Goal: Information Seeking & Learning: Check status

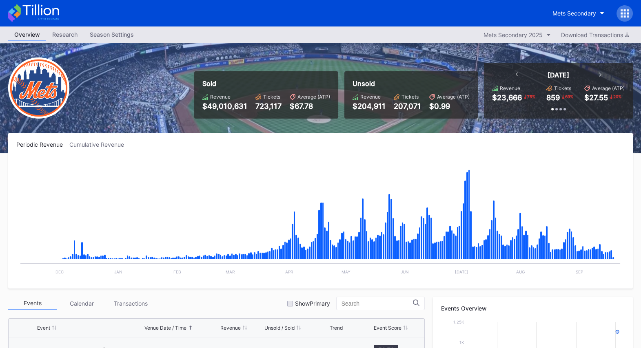
scroll to position [2042, 0]
click at [258, 146] on div "Periodic Revenue Cumulative Revenue" at bounding box center [320, 144] width 608 height 7
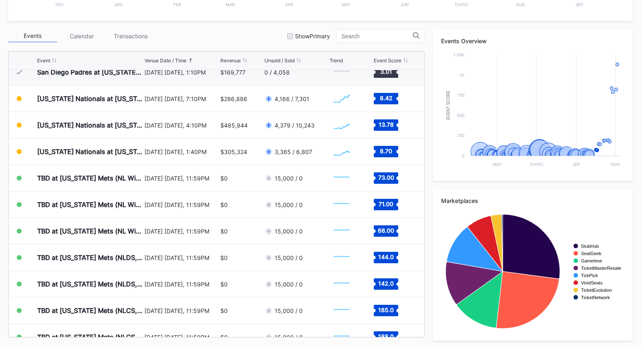
scroll to position [2033, 0]
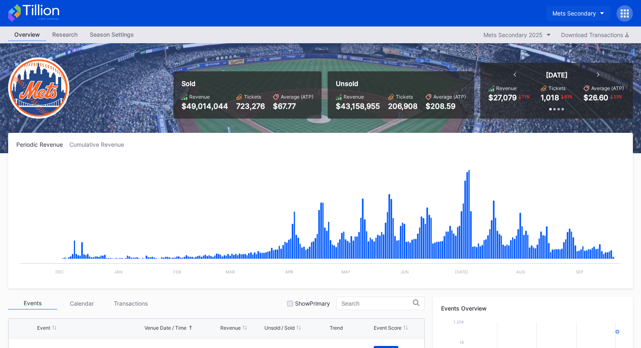
click at [574, 17] on button "Mets Secondary" at bounding box center [578, 13] width 64 height 15
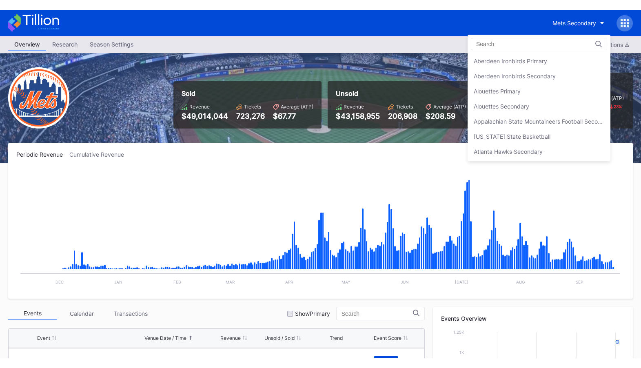
scroll to position [1277, 0]
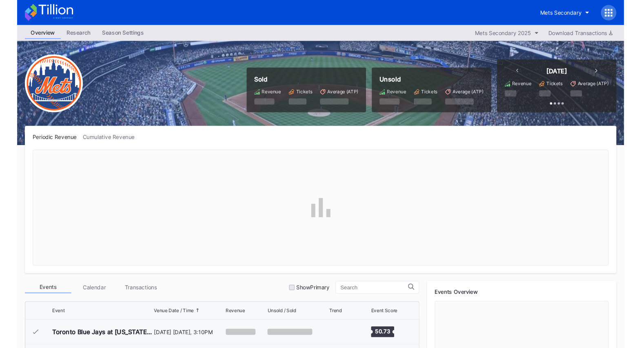
scroll to position [2042, 0]
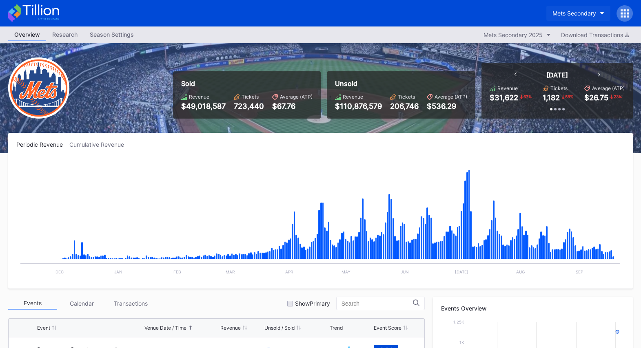
click at [585, 13] on div "Mets Secondary" at bounding box center [574, 13] width 44 height 7
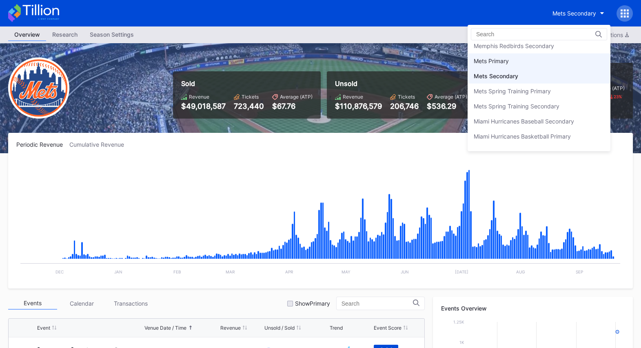
scroll to position [1258, 0]
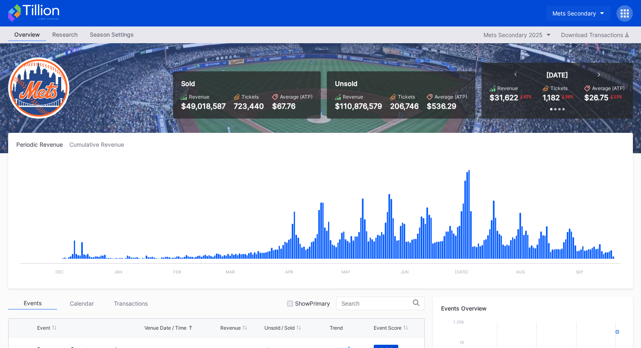
click at [571, 15] on div "Mets Secondary" at bounding box center [574, 13] width 44 height 7
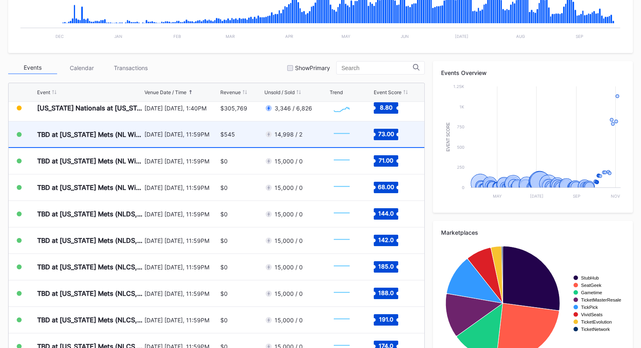
scroll to position [2094, 0]
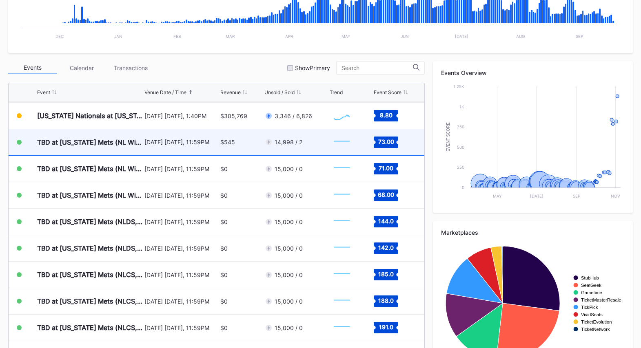
click at [295, 148] on div "14,998 / 2" at bounding box center [295, 142] width 63 height 26
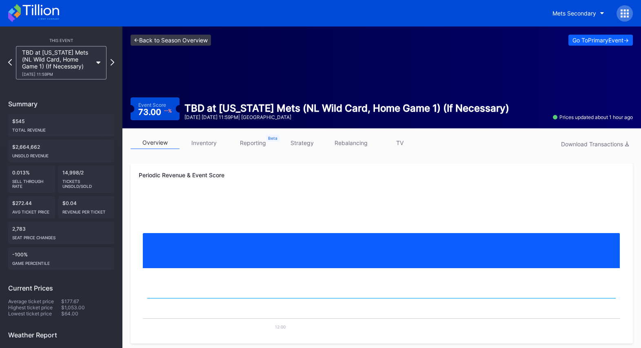
click at [198, 42] on link "<- Back to Season Overview" at bounding box center [171, 40] width 80 height 11
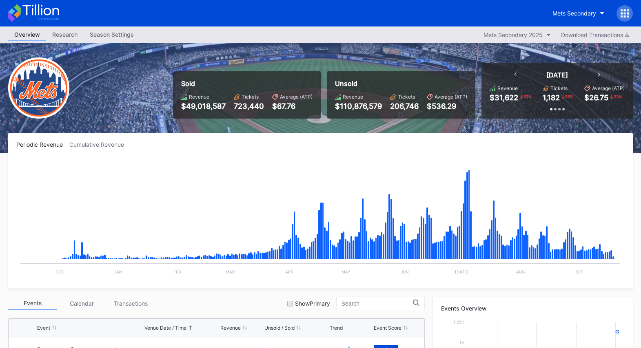
click at [622, 15] on icon at bounding box center [625, 13] width 8 height 8
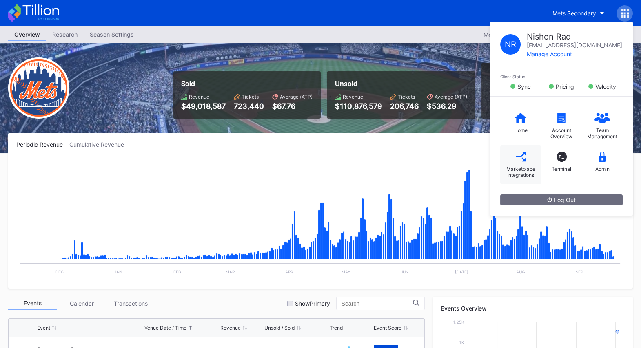
click at [523, 169] on div "Marketplace Integrations" at bounding box center [520, 172] width 33 height 12
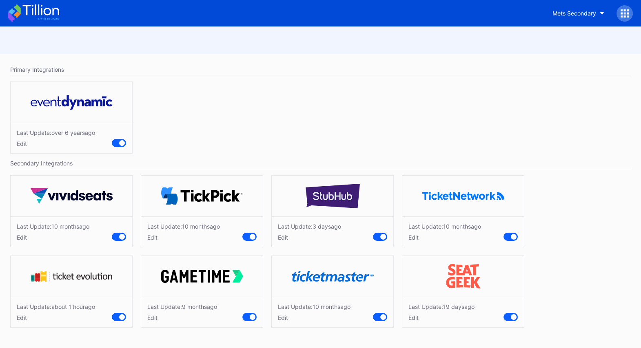
click at [413, 315] on div "Edit" at bounding box center [441, 318] width 66 height 7
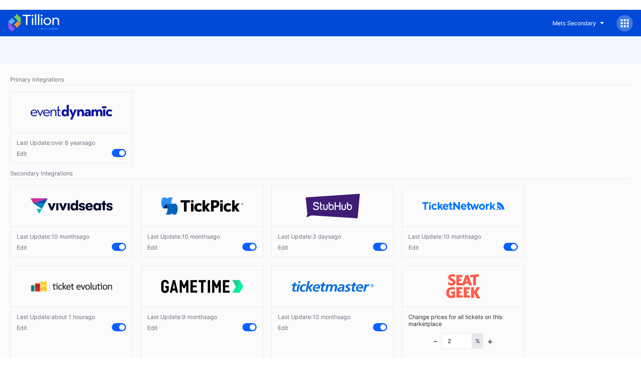
scroll to position [29, 0]
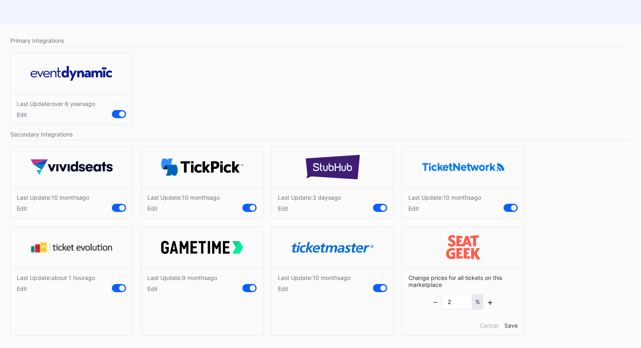
click at [284, 208] on div "Edit" at bounding box center [309, 208] width 63 height 7
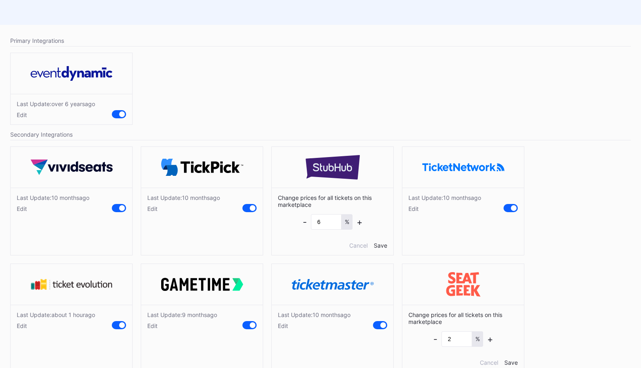
scroll to position [0, 0]
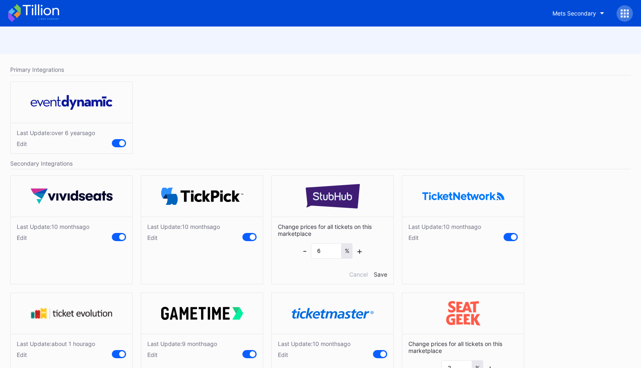
click at [44, 11] on icon at bounding box center [40, 9] width 36 height 11
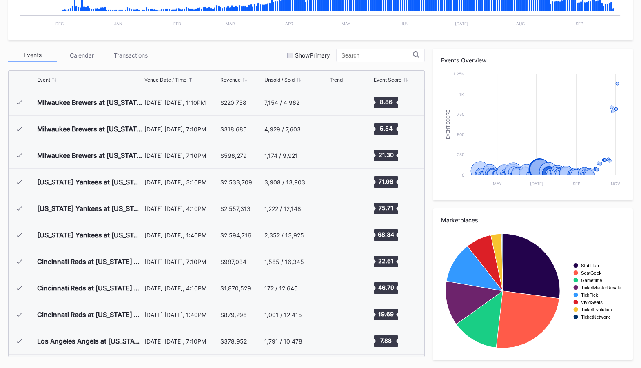
scroll to position [1118, 0]
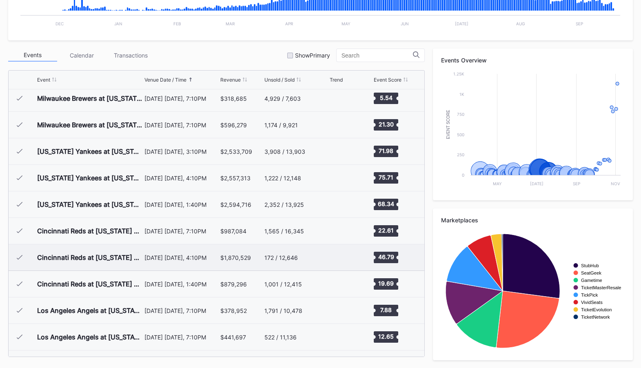
click at [235, 256] on div "$1,870,529" at bounding box center [235, 257] width 31 height 7
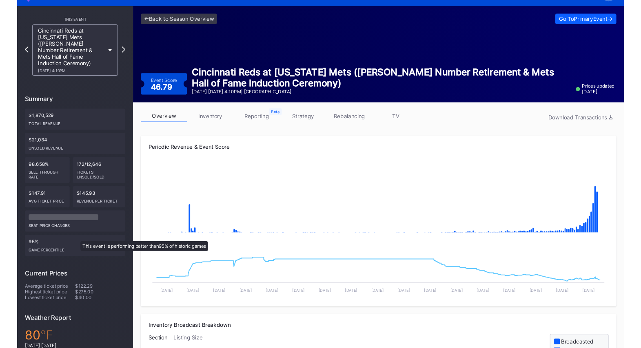
scroll to position [21, 0]
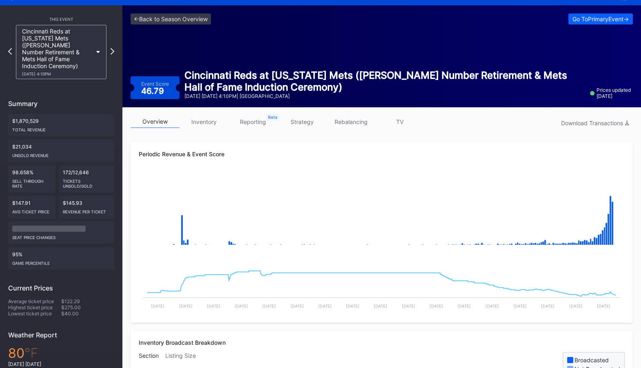
drag, startPoint x: 87, startPoint y: 221, endPoint x: 23, endPoint y: 222, distance: 64.1
click at [27, 222] on div "seat price changes" at bounding box center [61, 233] width 106 height 22
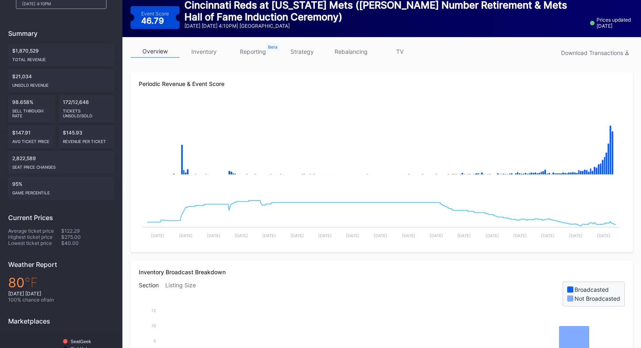
scroll to position [86, 0]
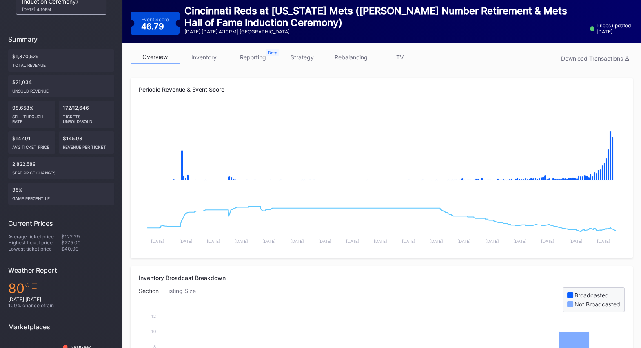
click at [304, 60] on link "strategy" at bounding box center [301, 57] width 49 height 13
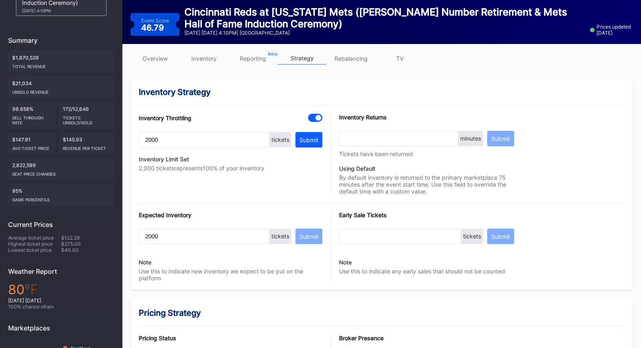
scroll to position [5, 0]
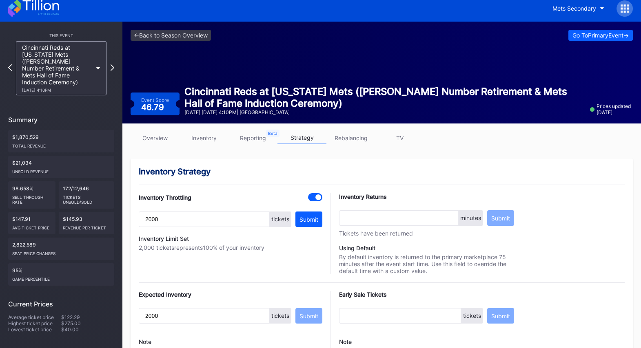
click at [158, 136] on link "overview" at bounding box center [155, 138] width 49 height 13
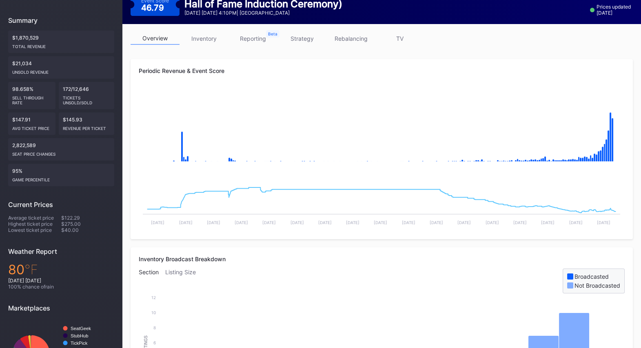
scroll to position [103, 0]
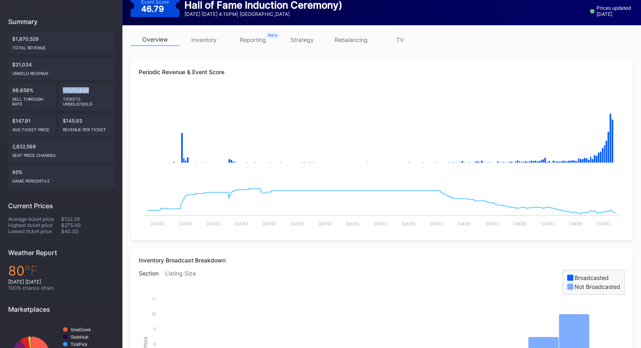
drag, startPoint x: 93, startPoint y: 82, endPoint x: 58, endPoint y: 82, distance: 35.1
click at [59, 83] on div "172/12,646 Tickets Unsold/Sold" at bounding box center [86, 96] width 55 height 27
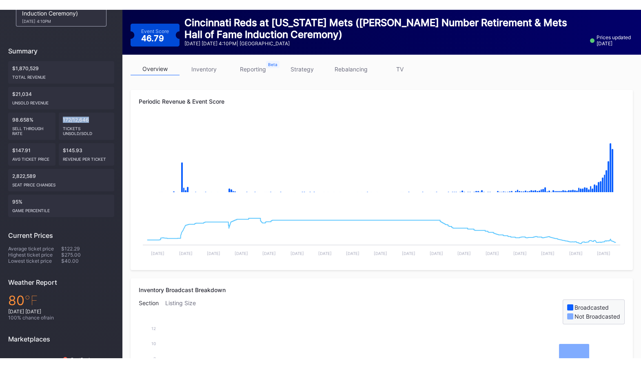
scroll to position [85, 0]
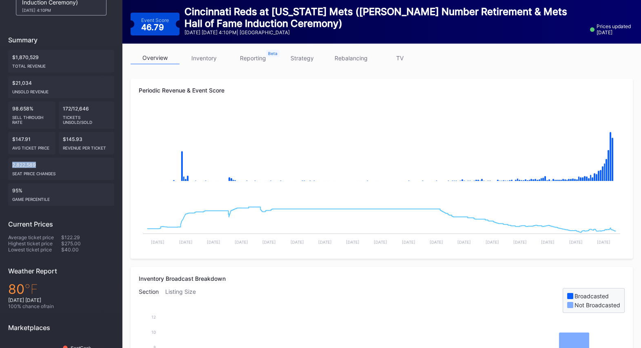
drag, startPoint x: 39, startPoint y: 157, endPoint x: 0, endPoint y: 157, distance: 38.8
click at [0, 157] on div "This Event Cincinnati Reds at New York Mets (David Wright Number Retirement & M…" at bounding box center [61, 180] width 122 height 476
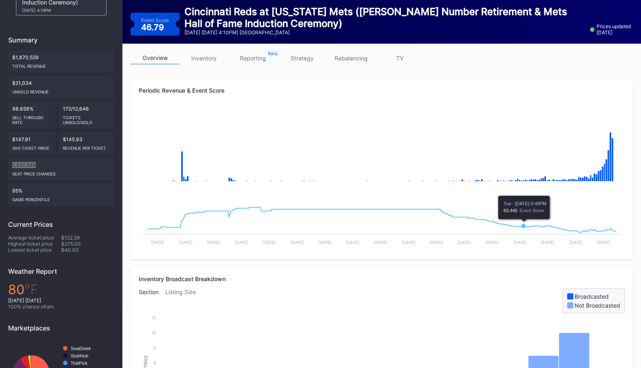
scroll to position [0, 0]
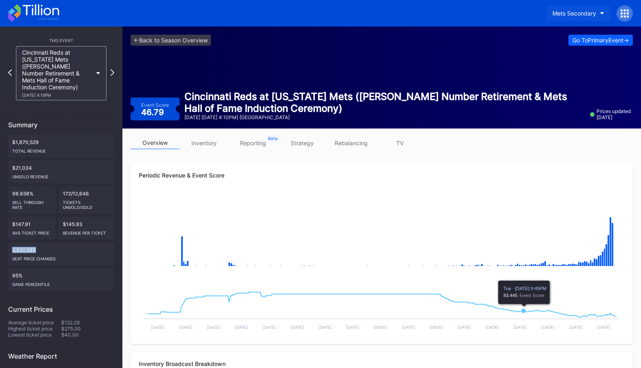
click at [570, 16] on div "Mets Secondary" at bounding box center [574, 13] width 44 height 7
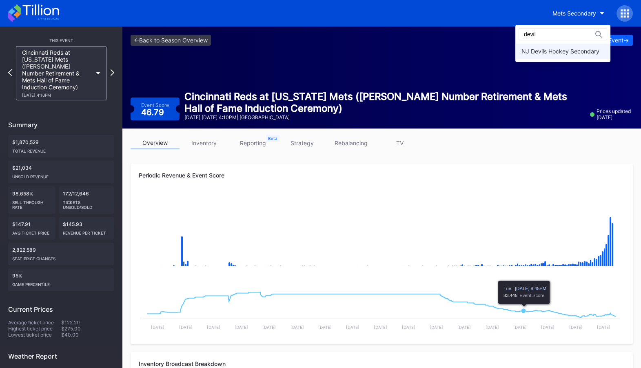
type input "devil"
click at [570, 54] on div "NJ Devils Hockey Secondary" at bounding box center [560, 51] width 78 height 7
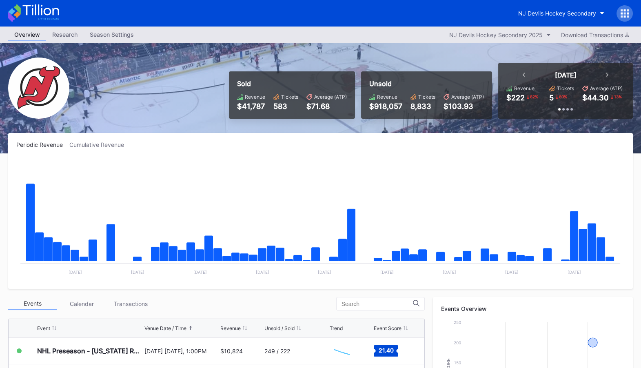
click at [621, 17] on icon at bounding box center [625, 13] width 8 height 8
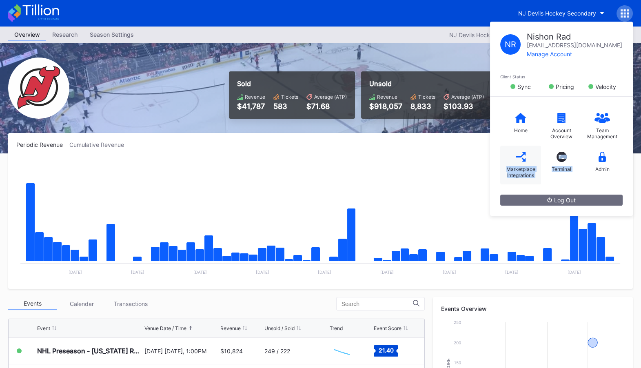
drag, startPoint x: 604, startPoint y: 160, endPoint x: 508, endPoint y: 162, distance: 95.9
click at [508, 162] on div "Home Account Overview Team Management Marketplace Integrations T_ Terminal Admin" at bounding box center [561, 146] width 143 height 98
click at [523, 156] on icon at bounding box center [521, 157] width 10 height 10
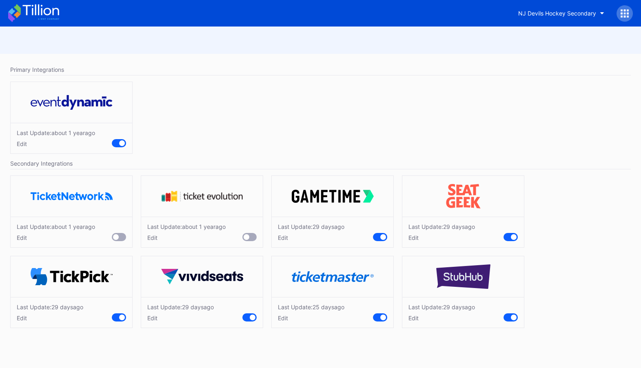
click at [415, 238] on div "Edit" at bounding box center [441, 237] width 67 height 7
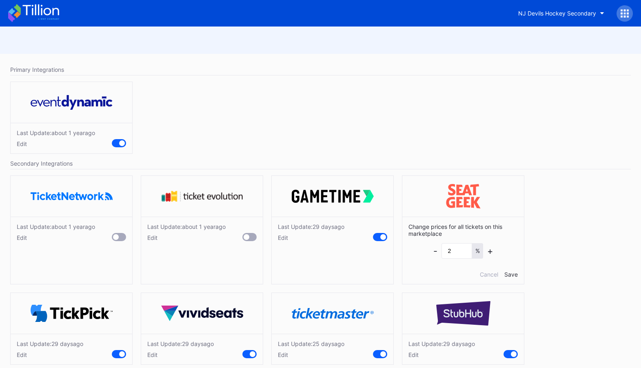
click at [38, 12] on icon at bounding box center [40, 9] width 36 height 11
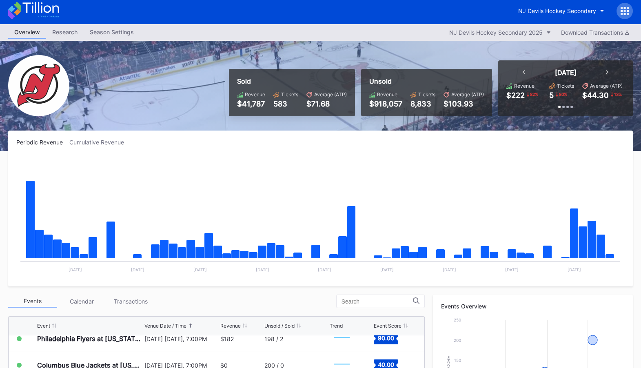
scroll to position [3, 0]
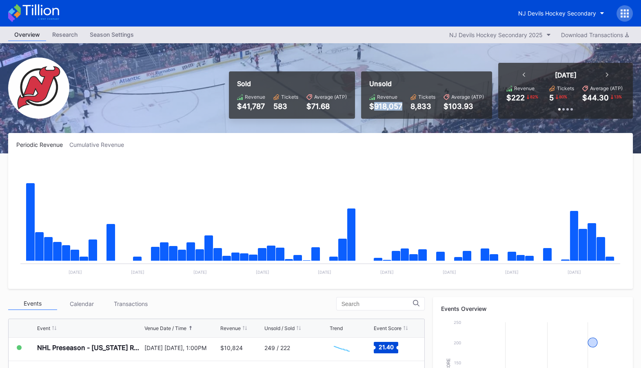
drag, startPoint x: 404, startPoint y: 107, endPoint x: 373, endPoint y: 107, distance: 31.0
click at [373, 107] on div "Revenue $918,057 Tickets 8,833 Average (ATP) $103.93" at bounding box center [426, 102] width 115 height 17
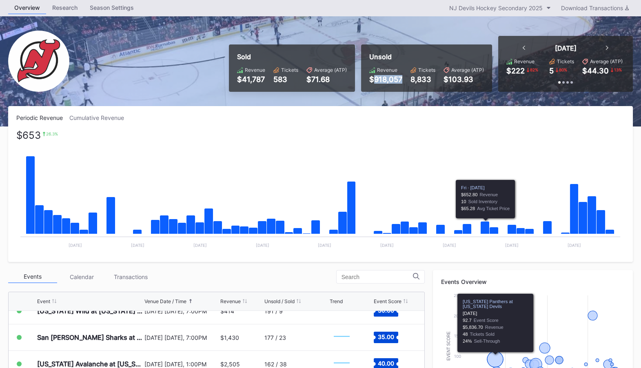
scroll to position [0, 0]
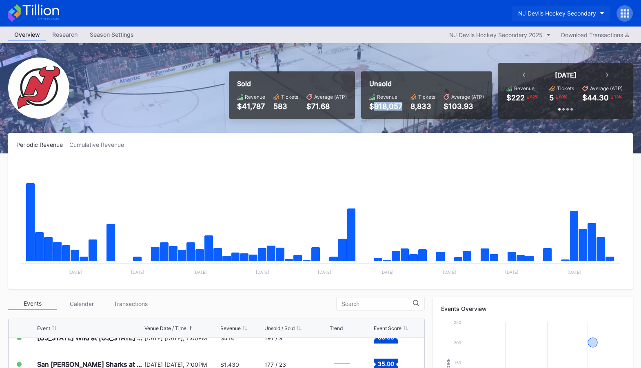
click at [574, 14] on div "NJ Devils Hockey Secondary" at bounding box center [557, 13] width 78 height 7
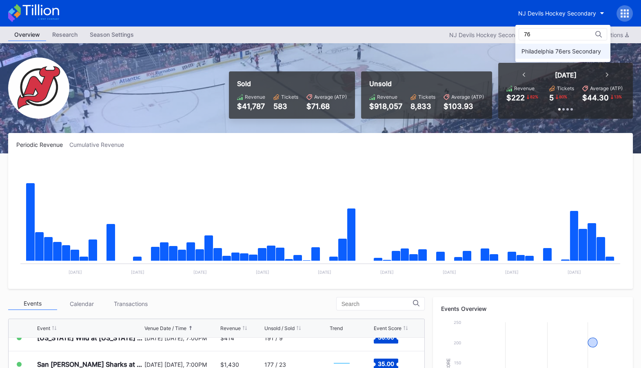
type input "76"
click at [542, 51] on div "Philadelphia 76ers Secondary" at bounding box center [561, 51] width 80 height 7
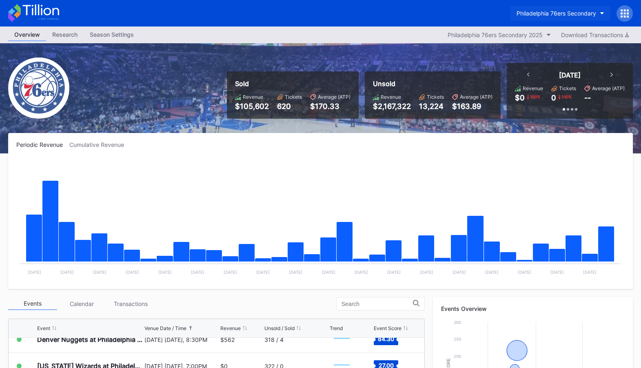
click at [567, 10] on div "Philadelphia 76ers Secondary" at bounding box center [557, 13] width 80 height 7
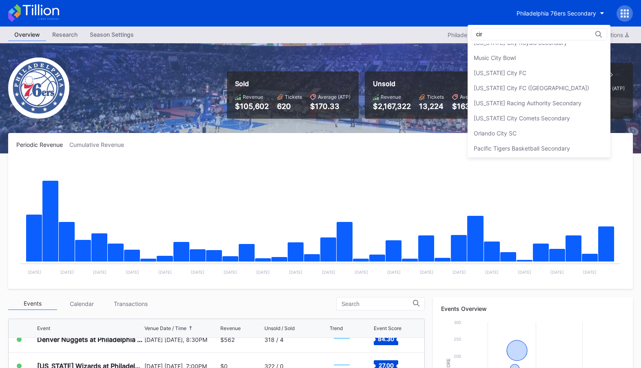
scroll to position [40, 0]
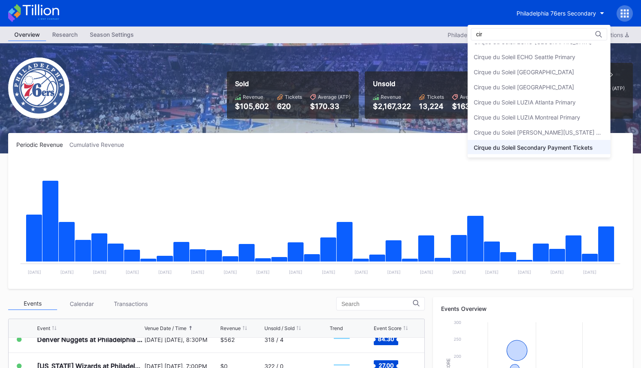
type input "cir"
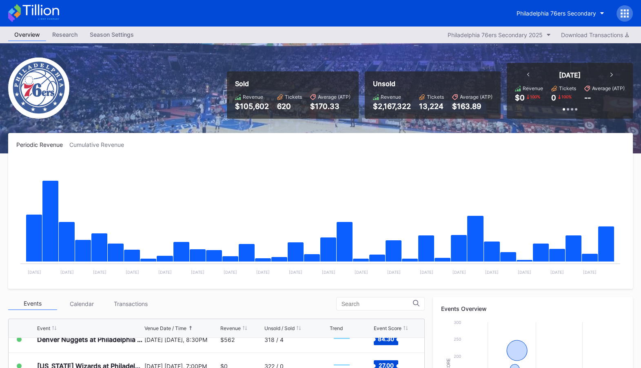
click at [436, 157] on div "Periodic Revenue Cumulative Revenue Created with Highcharts 11.2.0 Chart title …" at bounding box center [320, 211] width 625 height 156
click at [568, 9] on button "Philadelphia 76ers Secondary" at bounding box center [560, 13] width 100 height 15
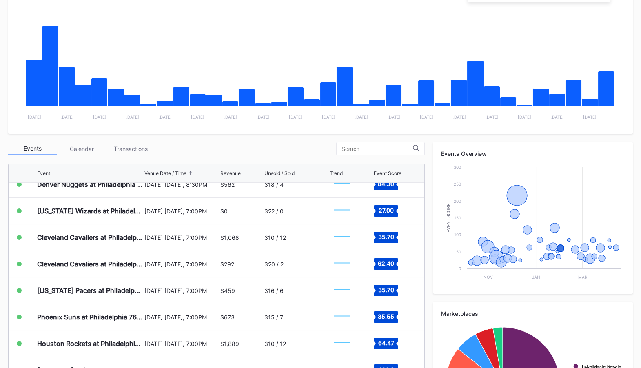
scroll to position [20, 0]
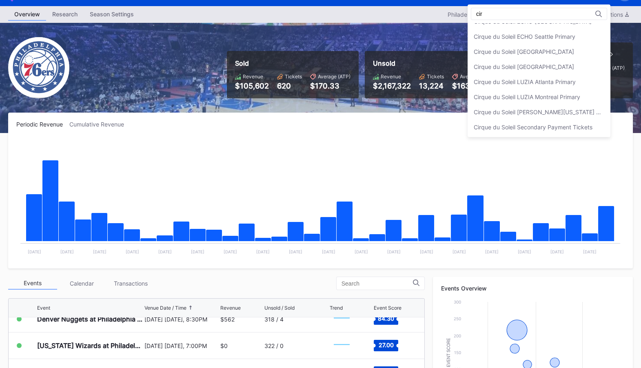
type input "cir"
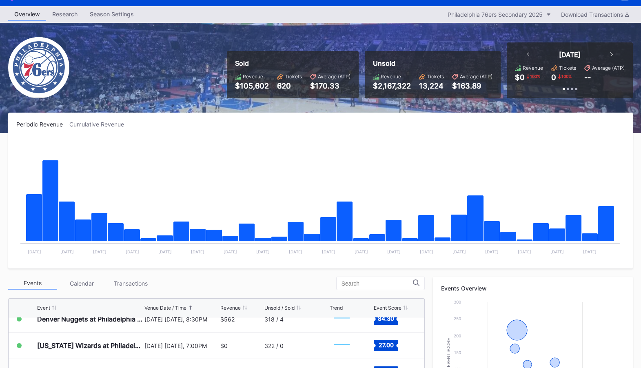
scroll to position [0, 0]
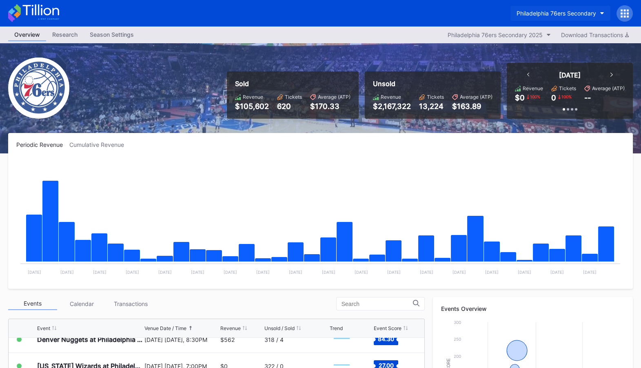
click at [578, 11] on div "Philadelphia 76ers Secondary" at bounding box center [557, 13] width 80 height 7
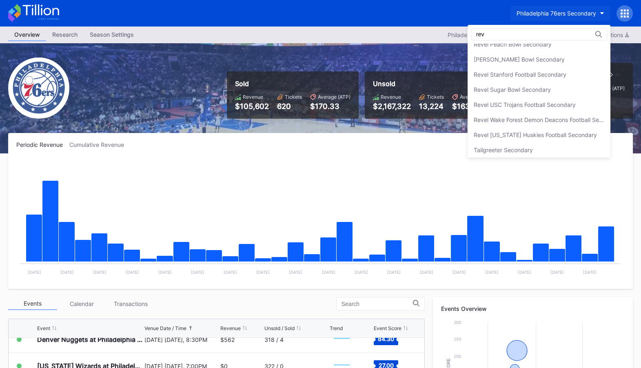
scroll to position [280, 0]
type input "revel"
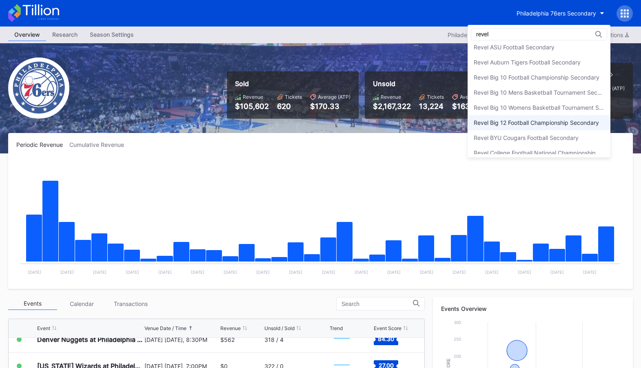
scroll to position [12, 0]
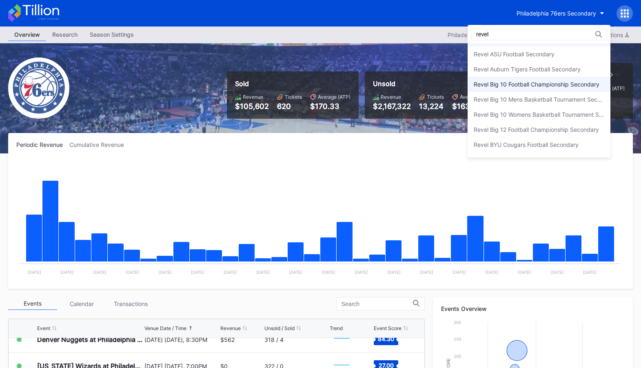
type input "revel"
click at [516, 84] on div "Revel Big 10 Football Championship Secondary" at bounding box center [537, 84] width 126 height 7
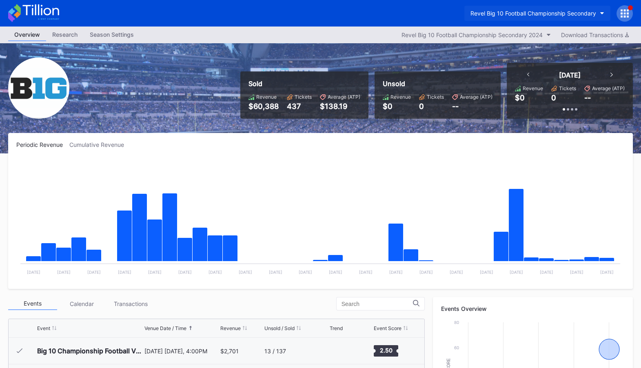
click at [574, 14] on div "Revel Big 10 Football Championship Secondary" at bounding box center [533, 13] width 126 height 7
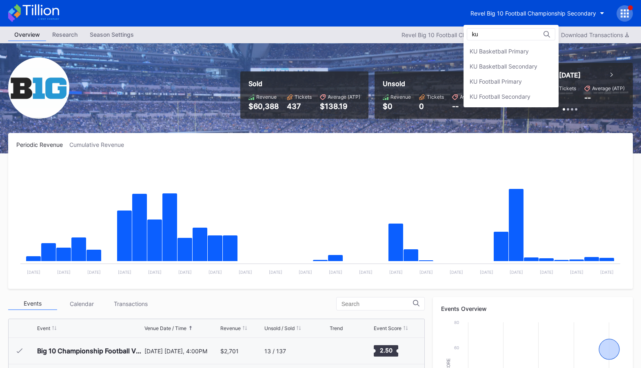
type input "ku"
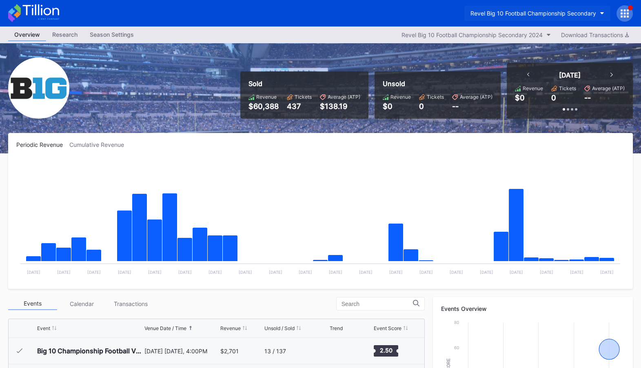
click at [542, 13] on div "Revel Big 10 Football Championship Secondary" at bounding box center [533, 13] width 126 height 7
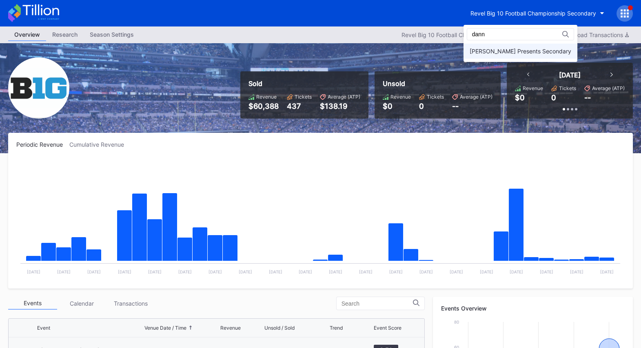
type input "dann"
click at [497, 50] on div "Danny Wimmer Presents Secondary" at bounding box center [521, 51] width 102 height 7
